Goal: Task Accomplishment & Management: Use online tool/utility

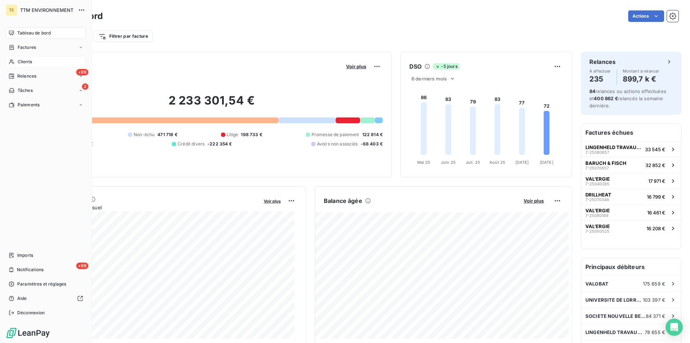
click at [21, 63] on span "Clients" at bounding box center [25, 62] width 14 height 6
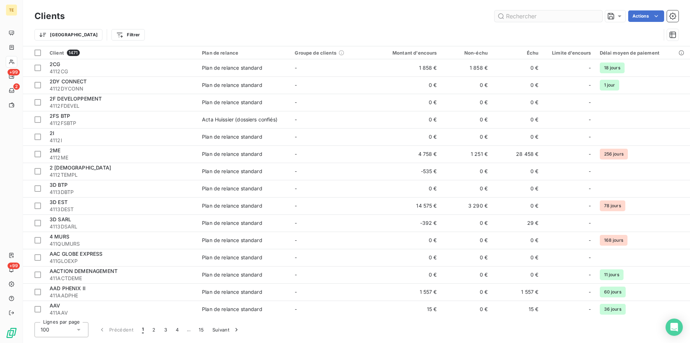
drag, startPoint x: 527, startPoint y: 15, endPoint x: 530, endPoint y: 21, distance: 6.9
click at [526, 15] on input "text" at bounding box center [549, 16] width 108 height 12
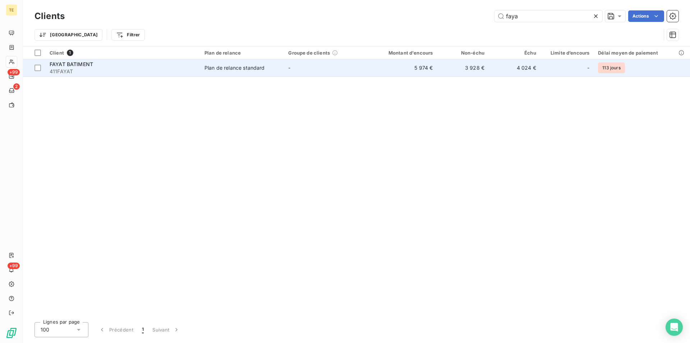
type input "faya"
click at [238, 68] on div "Plan de relance standard" at bounding box center [235, 67] width 60 height 7
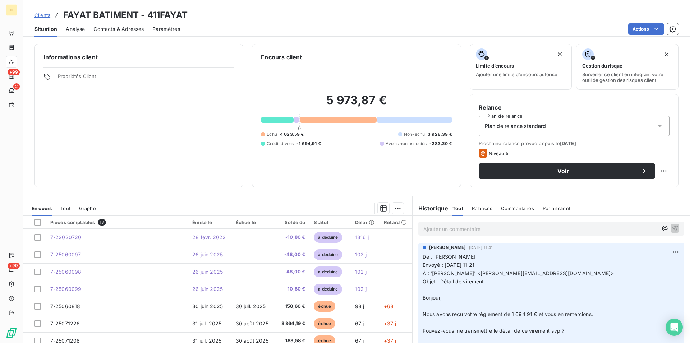
scroll to position [37, 0]
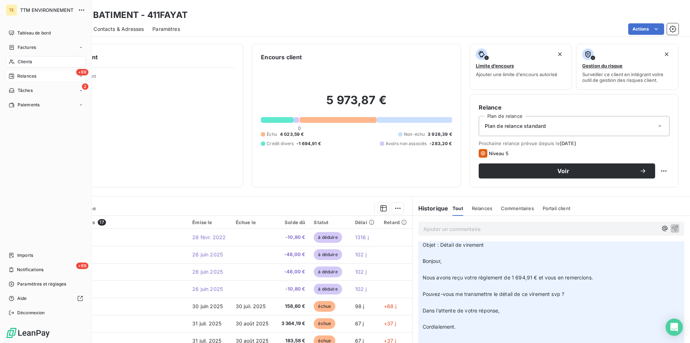
click at [28, 77] on span "Relances" at bounding box center [26, 76] width 19 height 6
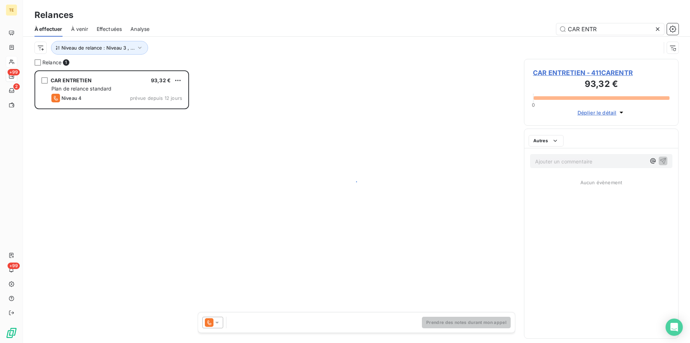
scroll to position [267, 148]
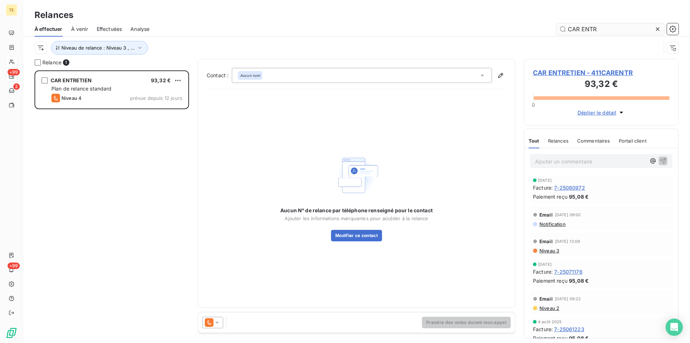
click at [556, 34] on input "CAR ENTR" at bounding box center [610, 29] width 108 height 12
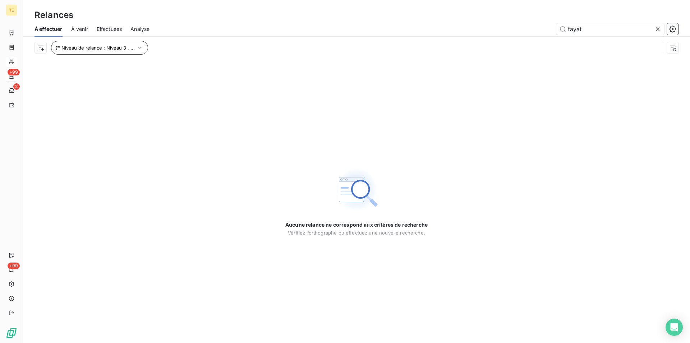
type input "fayat"
click at [138, 46] on icon "button" at bounding box center [139, 47] width 7 height 7
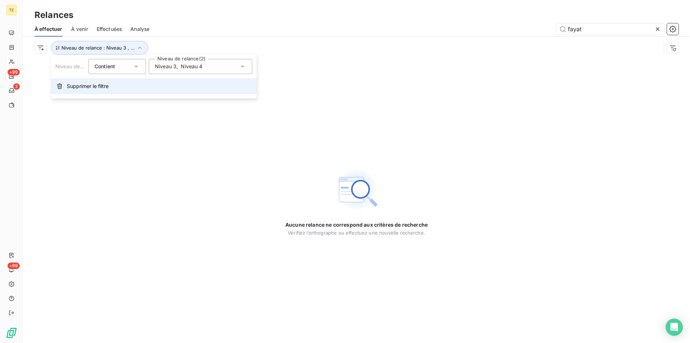
click at [82, 84] on span "Supprimer le filtre" at bounding box center [88, 86] width 42 height 7
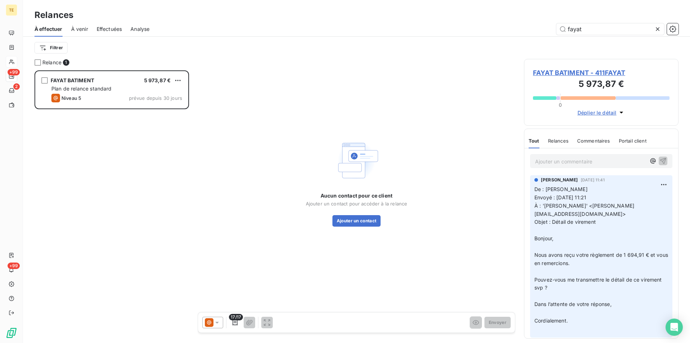
scroll to position [267, 148]
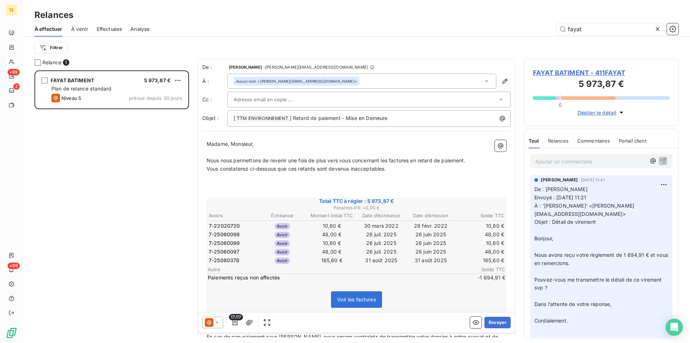
click at [82, 84] on div "FAYAT BATIMENT" at bounding box center [72, 80] width 43 height 7
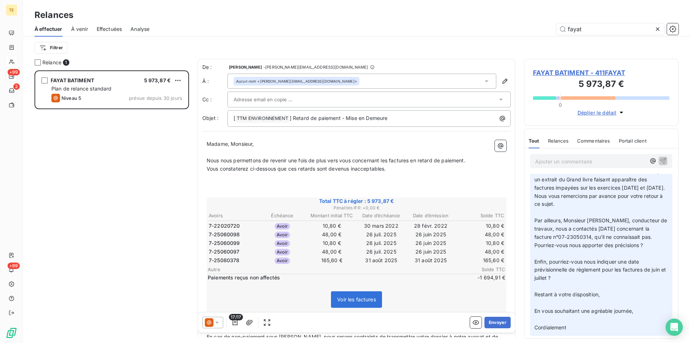
scroll to position [1247, 0]
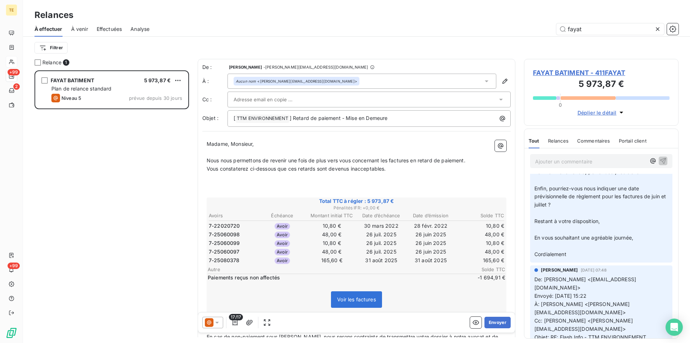
click at [221, 323] on div at bounding box center [212, 323] width 21 height 12
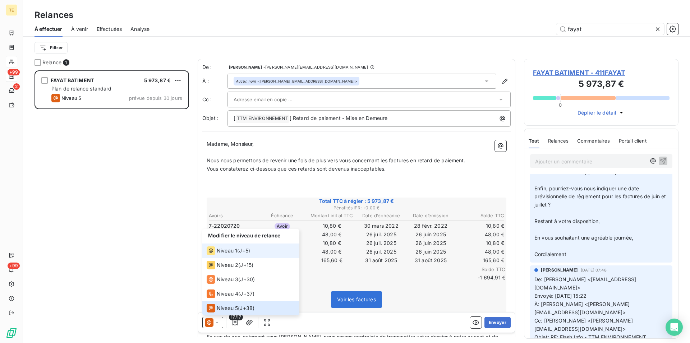
click at [224, 249] on span "Niveau 1" at bounding box center [227, 250] width 20 height 7
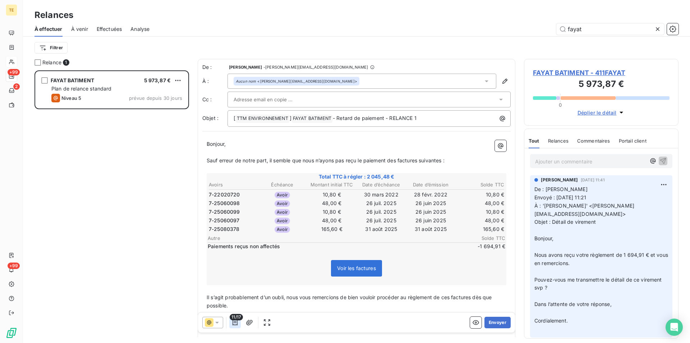
click at [237, 322] on icon "button" at bounding box center [234, 322] width 7 height 7
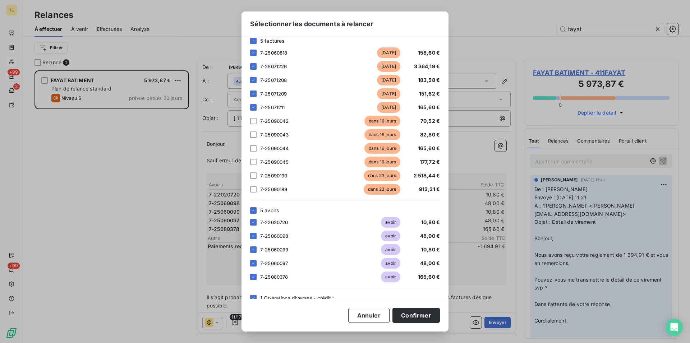
scroll to position [70, 0]
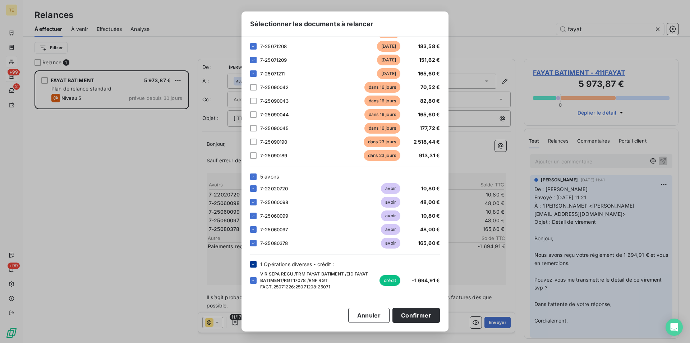
click at [253, 265] on icon at bounding box center [253, 263] width 2 height 1
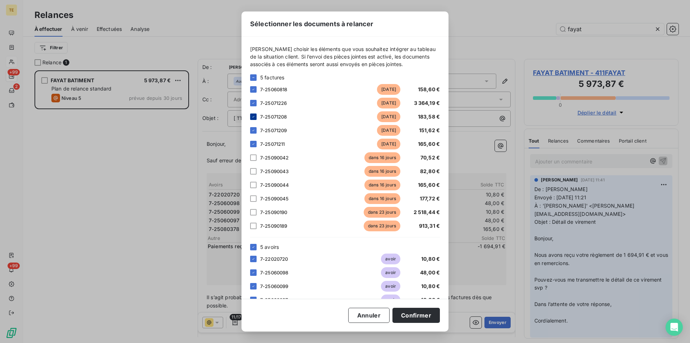
click at [253, 117] on icon at bounding box center [253, 116] width 2 height 1
click at [251, 129] on div at bounding box center [253, 130] width 6 height 6
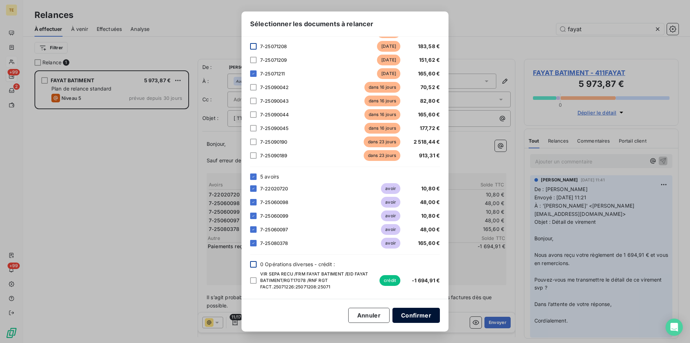
click at [428, 315] on button "Confirmer" at bounding box center [416, 315] width 47 height 15
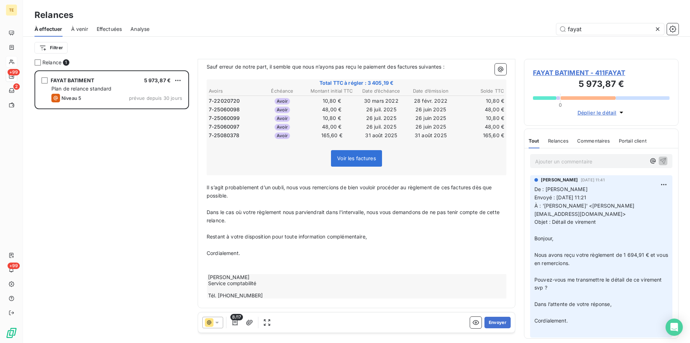
scroll to position [0, 0]
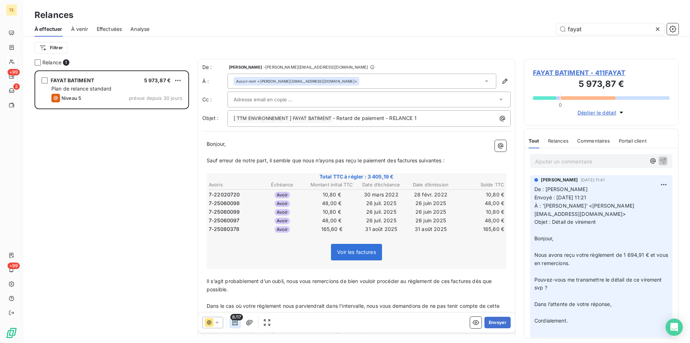
click at [237, 324] on icon "button" at bounding box center [235, 323] width 5 height 6
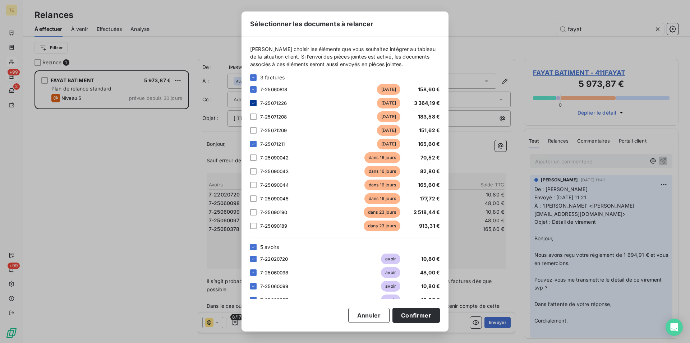
click at [256, 105] on div at bounding box center [253, 103] width 6 height 6
click at [417, 316] on button "Confirmer" at bounding box center [416, 315] width 47 height 15
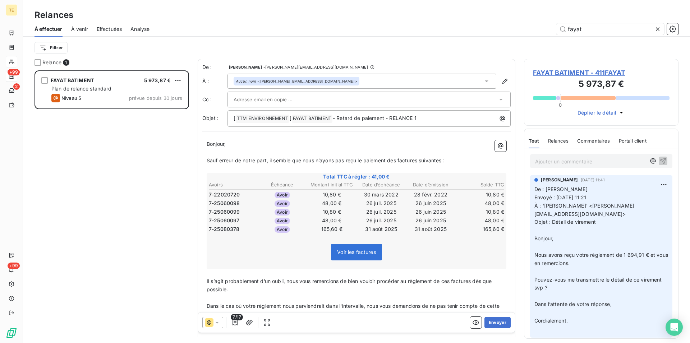
click at [234, 320] on span "7/17" at bounding box center [237, 317] width 12 height 6
click at [235, 323] on icon "button" at bounding box center [234, 322] width 7 height 7
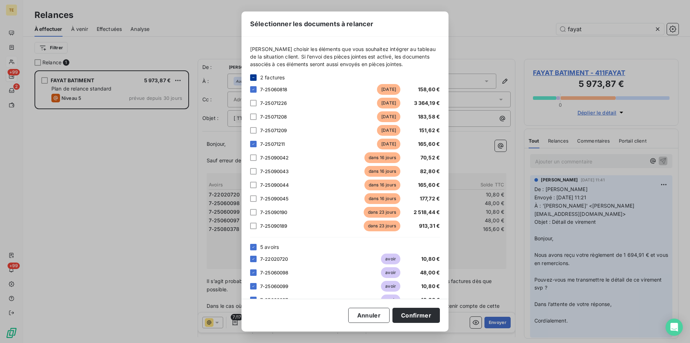
click at [253, 78] on icon at bounding box center [253, 77] width 4 height 4
click at [253, 246] on icon at bounding box center [253, 247] width 4 height 4
click at [254, 77] on icon at bounding box center [253, 77] width 4 height 4
click at [255, 87] on div at bounding box center [253, 89] width 6 height 6
click at [430, 309] on button "Confirmer" at bounding box center [416, 315] width 47 height 15
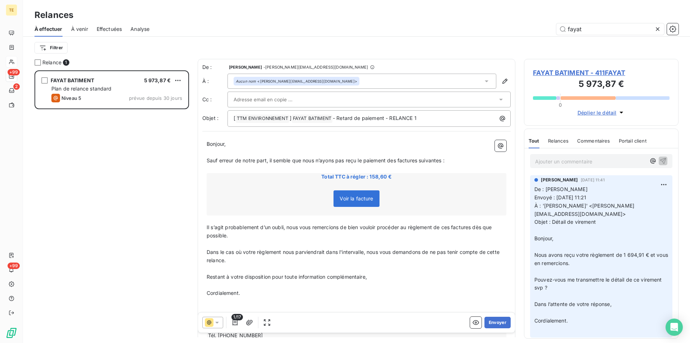
click at [347, 196] on span "Voir la facture" at bounding box center [356, 199] width 33 height 6
click at [235, 320] on span "1/17" at bounding box center [237, 317] width 12 height 6
click at [487, 324] on button "Envoyer" at bounding box center [498, 323] width 26 height 12
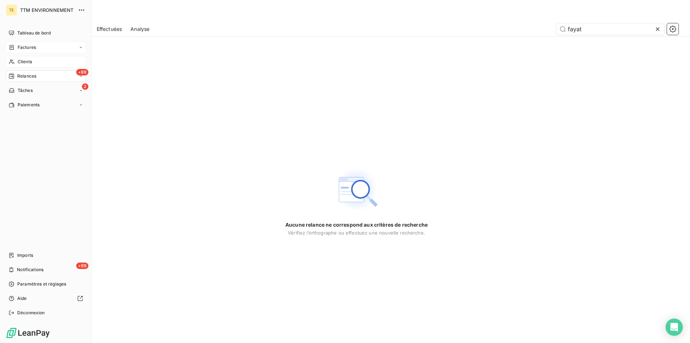
click at [19, 48] on span "Factures" at bounding box center [27, 47] width 18 height 6
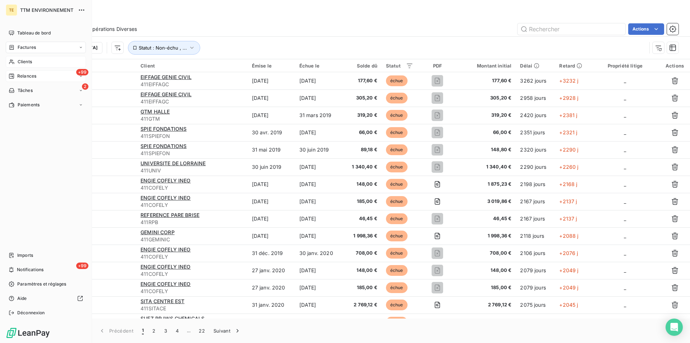
click at [19, 74] on span "Relances" at bounding box center [26, 76] width 19 height 6
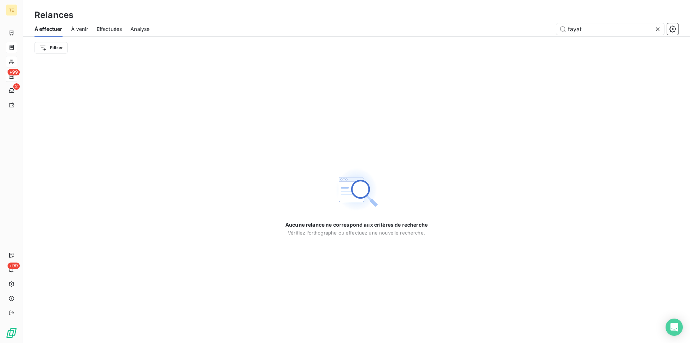
drag, startPoint x: 600, startPoint y: 27, endPoint x: 463, endPoint y: 12, distance: 138.2
click at [556, 23] on input "fayat" at bounding box center [610, 29] width 108 height 12
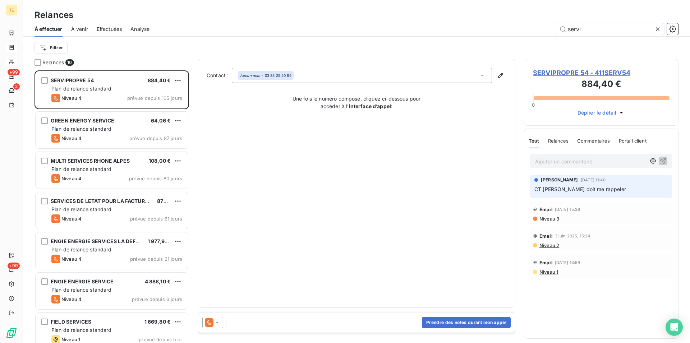
scroll to position [267, 148]
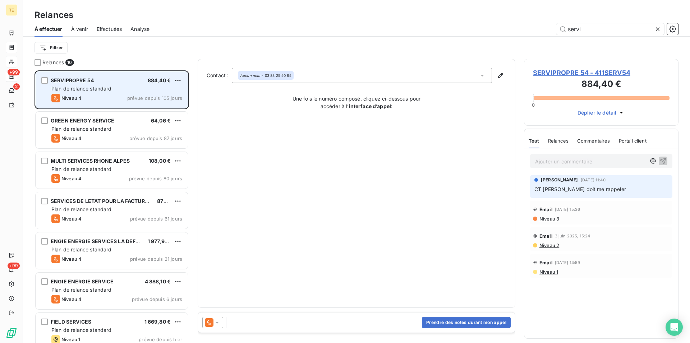
type input "servi"
click at [104, 81] on div "SERVIPROPRE 54 884,40 €" at bounding box center [116, 80] width 131 height 6
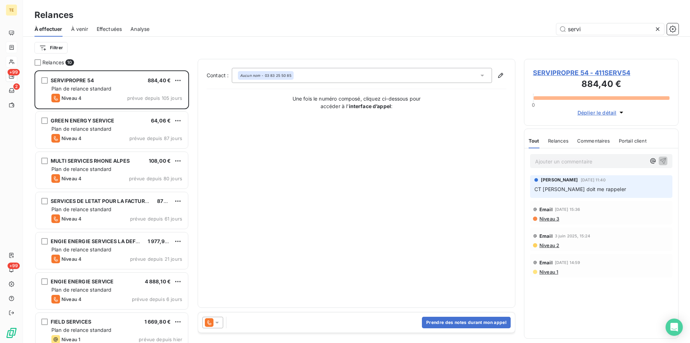
click at [216, 325] on icon at bounding box center [217, 322] width 7 height 7
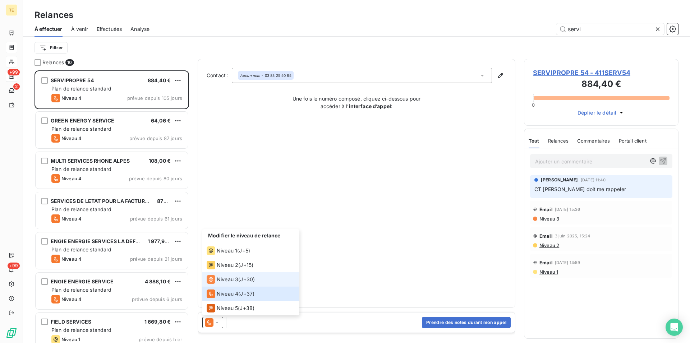
click at [226, 278] on span "Niveau 3" at bounding box center [228, 279] width 22 height 7
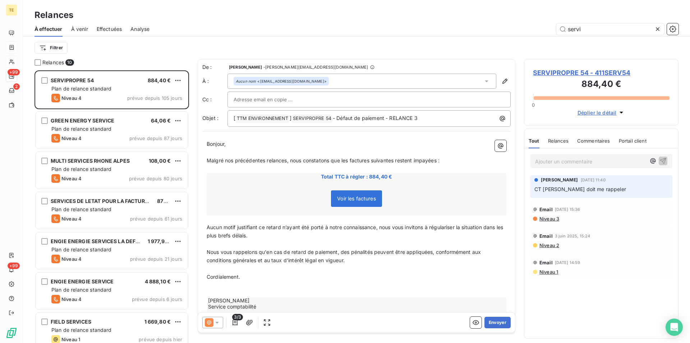
click at [561, 74] on span "SERVIPROPRE 54 - 411SERV54" at bounding box center [601, 73] width 137 height 10
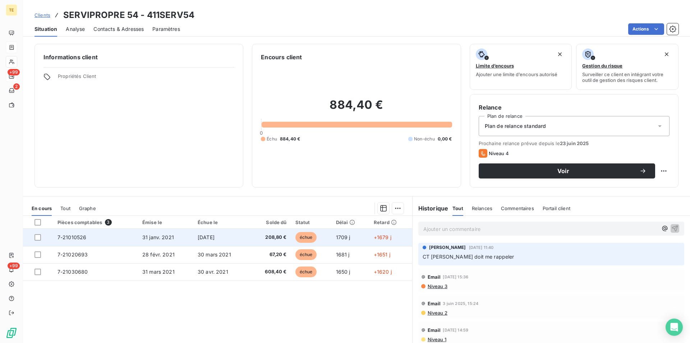
click at [180, 238] on td "31 janv. 2021" at bounding box center [165, 237] width 55 height 17
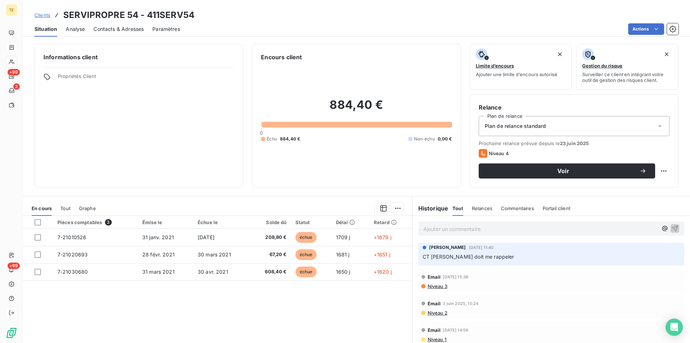
scroll to position [33, 0]
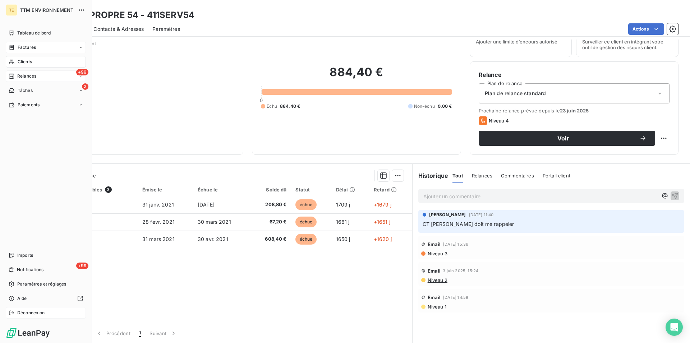
click at [42, 311] on span "Déconnexion" at bounding box center [31, 313] width 28 height 6
